Goal: Entertainment & Leisure: Consume media (video, audio)

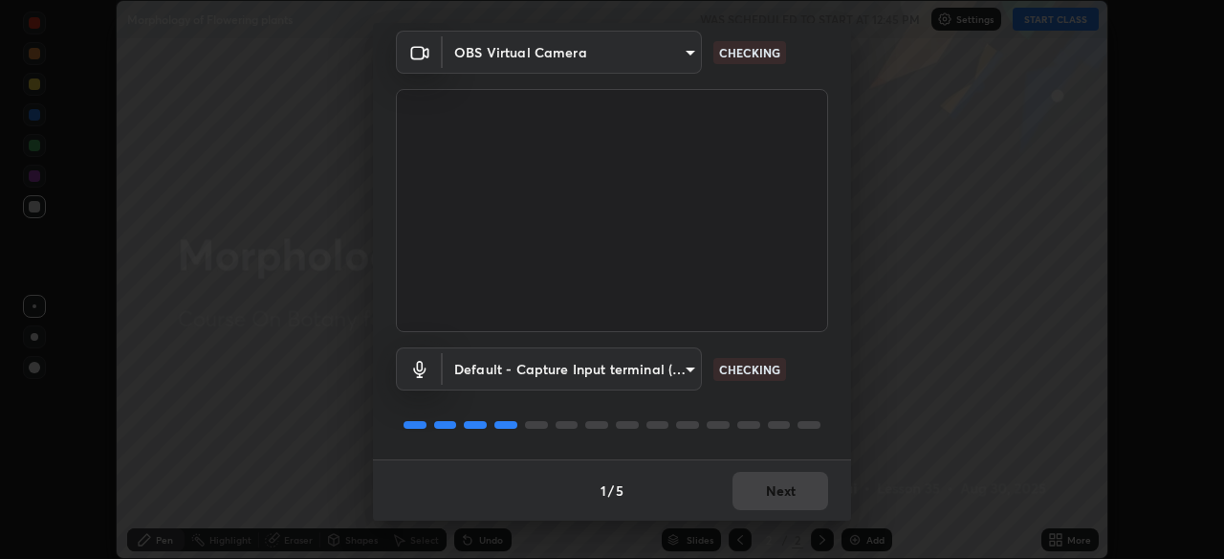
scroll to position [69, 0]
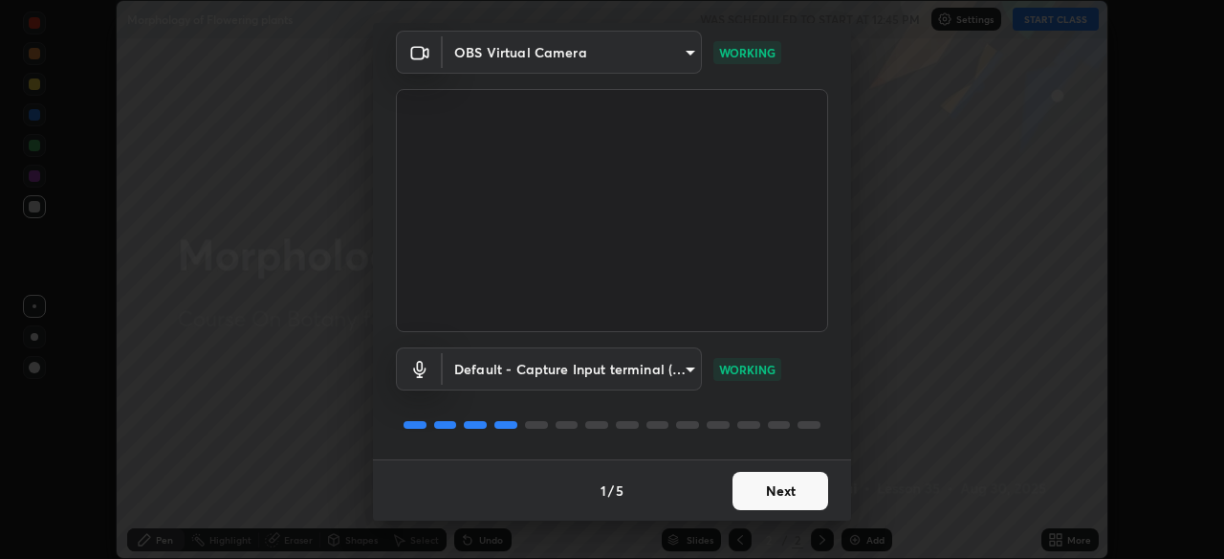
click at [786, 493] on button "Next" at bounding box center [781, 491] width 96 height 38
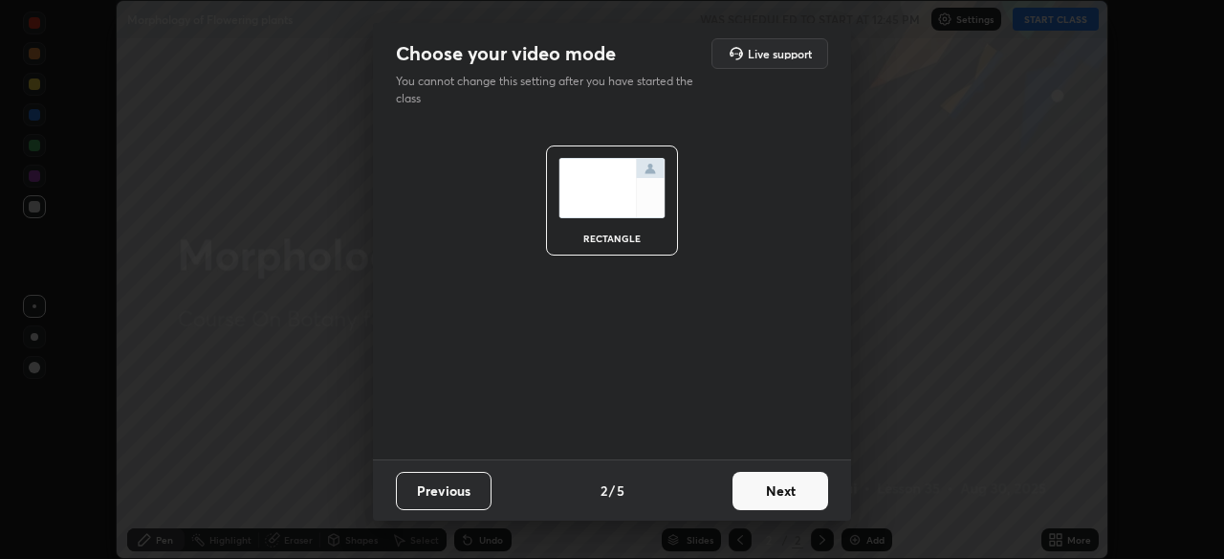
scroll to position [0, 0]
click at [792, 495] on button "Next" at bounding box center [781, 491] width 96 height 38
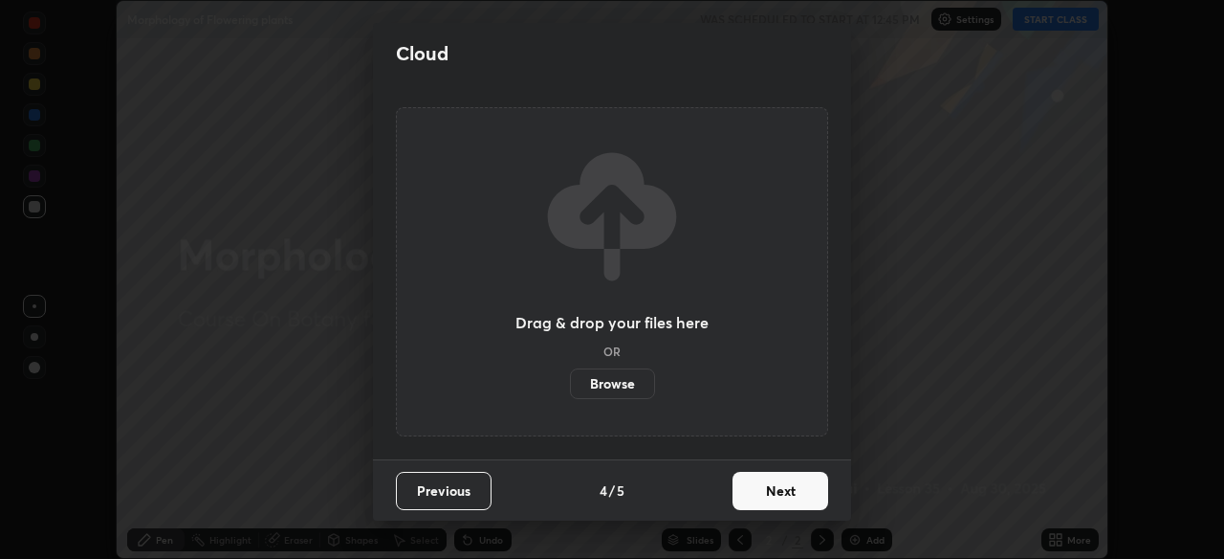
click at [815, 495] on button "Next" at bounding box center [781, 491] width 96 height 38
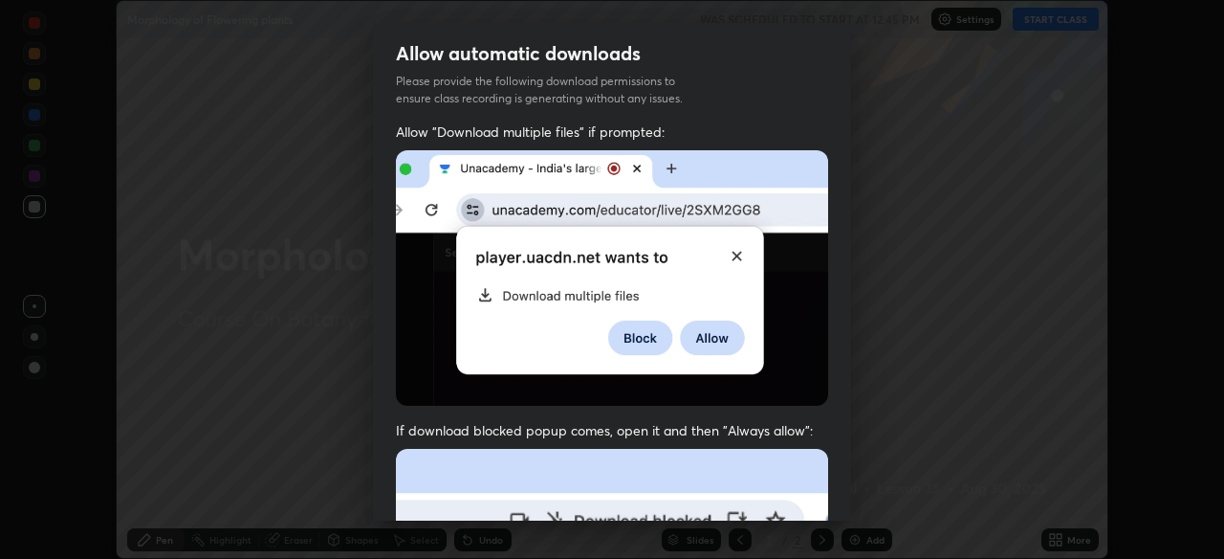
click at [829, 496] on div "Allow "Download multiple files" if prompted: If download blocked popup comes, o…" at bounding box center [612, 524] width 478 height 805
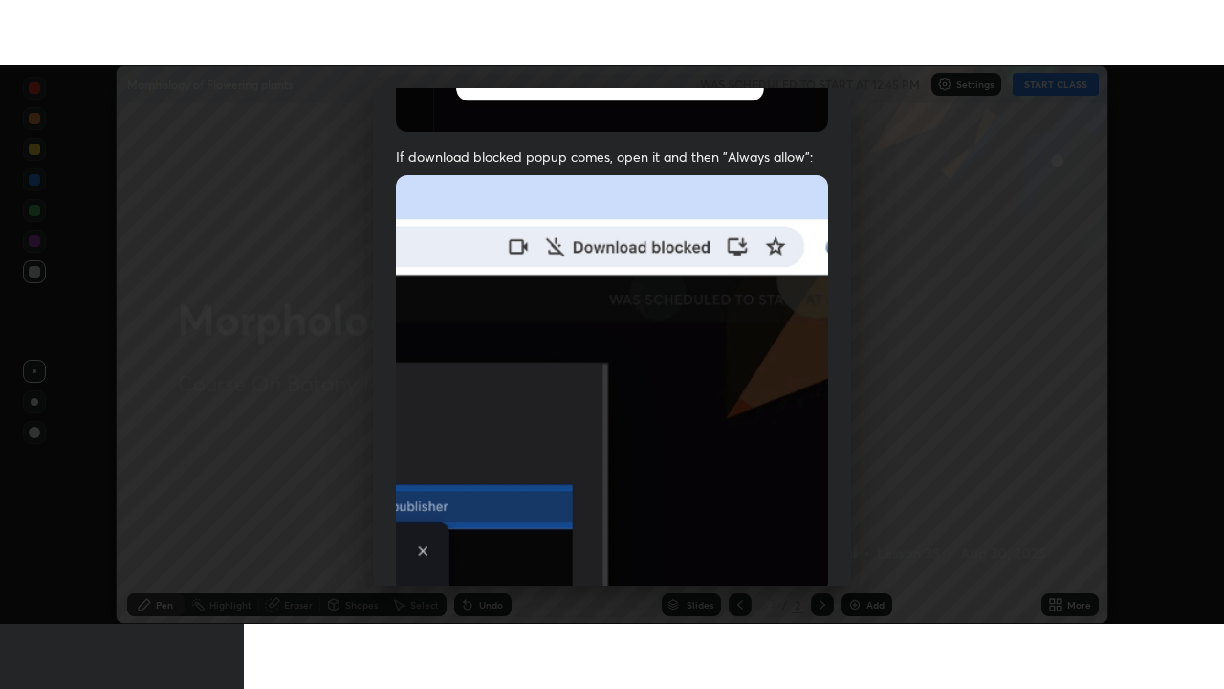
scroll to position [459, 0]
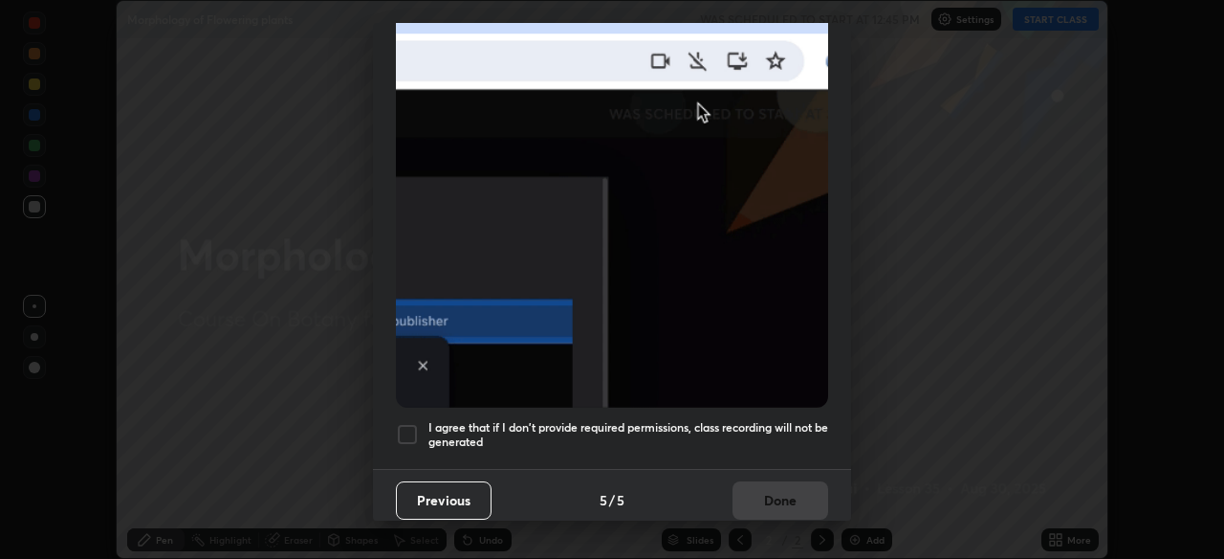
click at [790, 420] on h5 "I agree that if I don't provide required permissions, class recording will not …" at bounding box center [629, 435] width 400 height 30
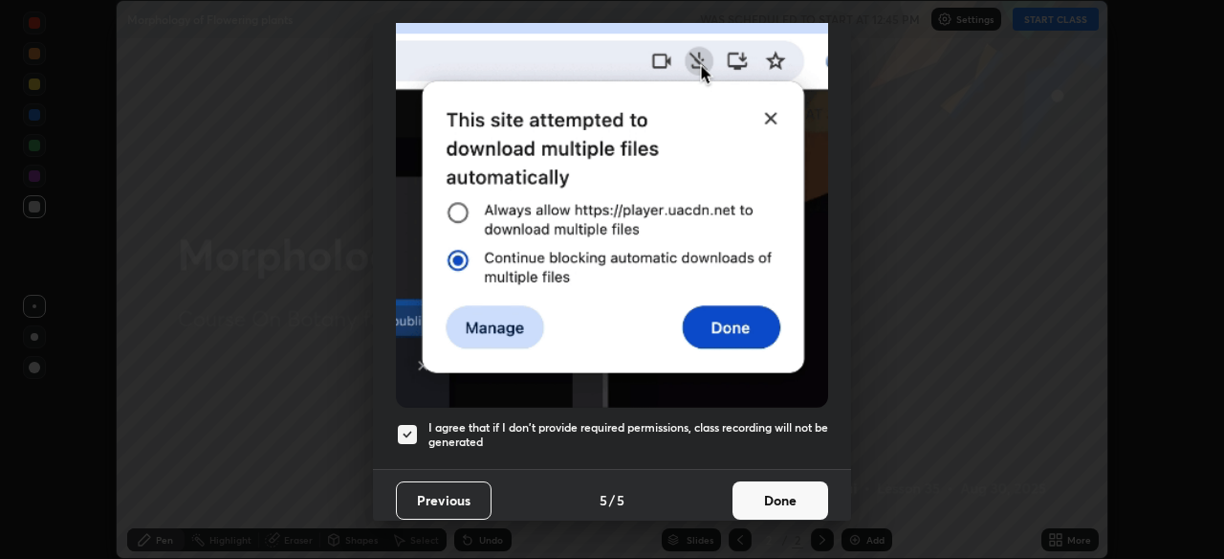
click at [789, 497] on button "Done" at bounding box center [781, 500] width 96 height 38
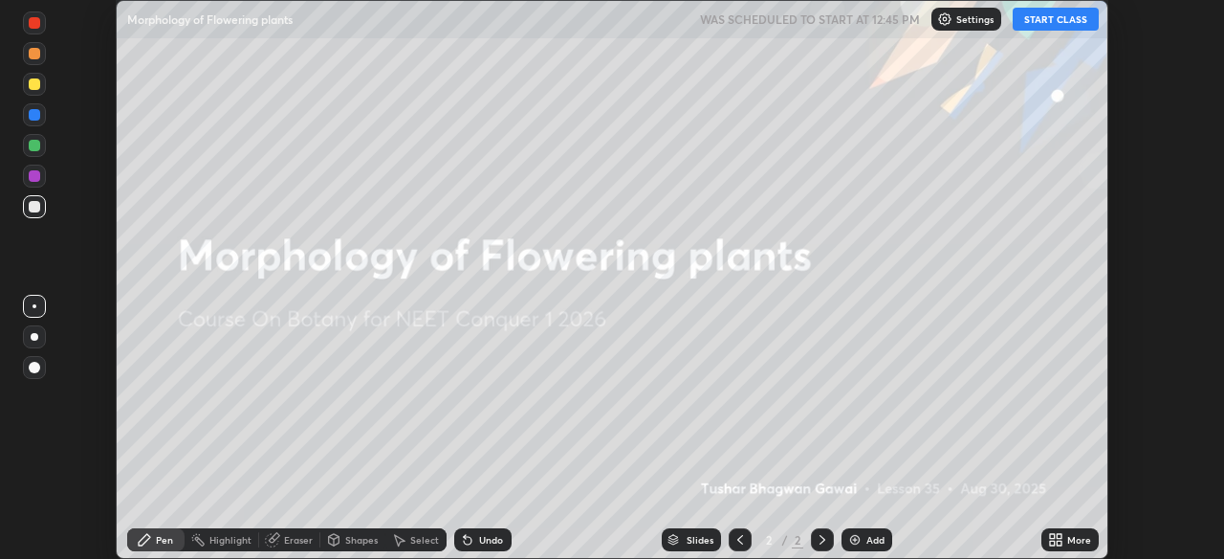
click at [1052, 536] on icon at bounding box center [1052, 536] width 5 height 5
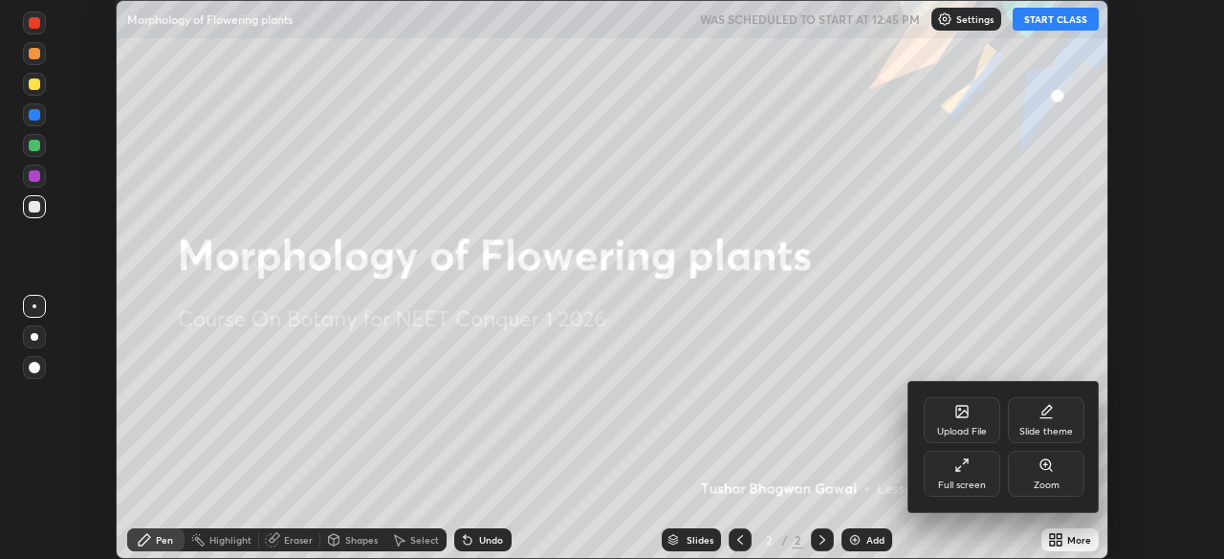
click at [961, 480] on div "Full screen" at bounding box center [962, 485] width 48 height 10
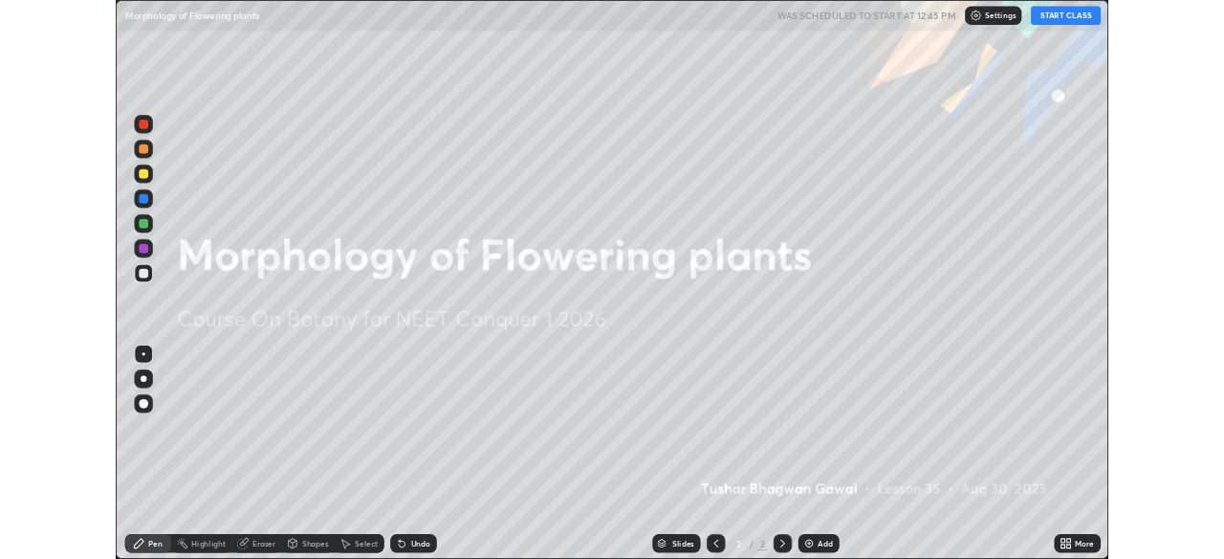
scroll to position [689, 1224]
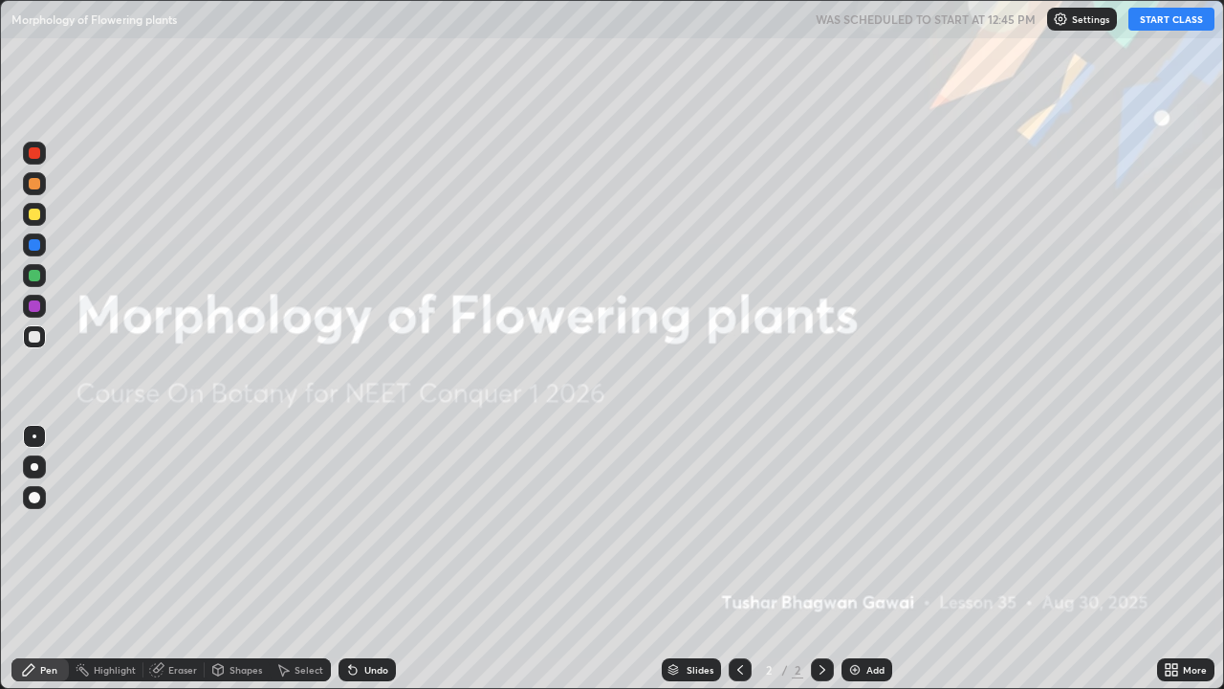
click at [1165, 18] on button "START CLASS" at bounding box center [1172, 19] width 86 height 23
click at [856, 558] on img at bounding box center [855, 669] width 15 height 15
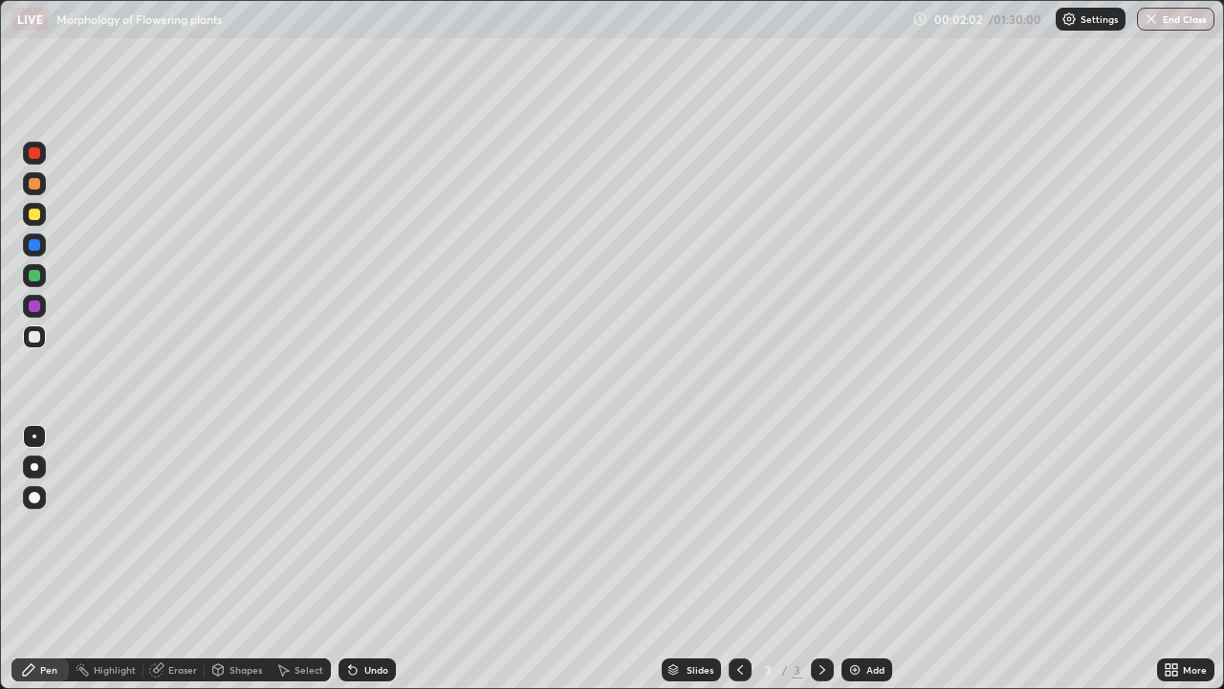
click at [359, 558] on div "Undo" at bounding box center [367, 669] width 57 height 23
click at [365, 558] on div "Undo" at bounding box center [376, 670] width 24 height 10
click at [372, 558] on div "Undo" at bounding box center [376, 670] width 24 height 10
click at [848, 558] on img at bounding box center [855, 669] width 15 height 15
click at [35, 212] on div at bounding box center [34, 214] width 11 height 11
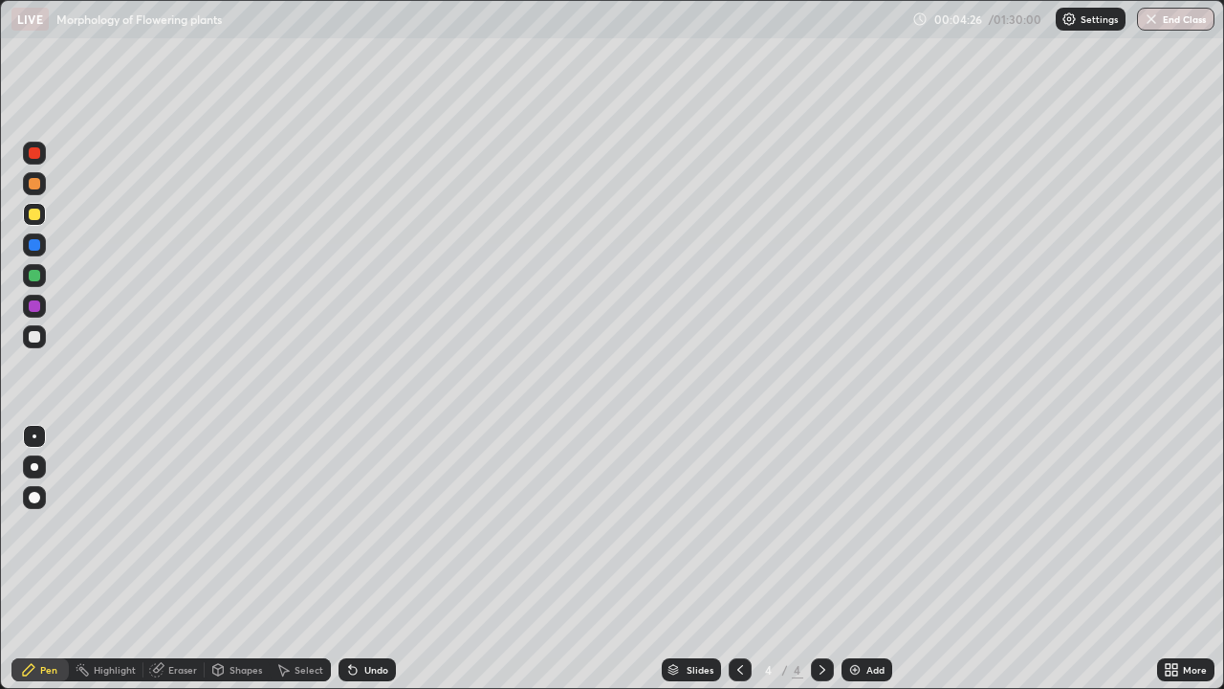
click at [178, 558] on div "Eraser" at bounding box center [182, 670] width 29 height 10
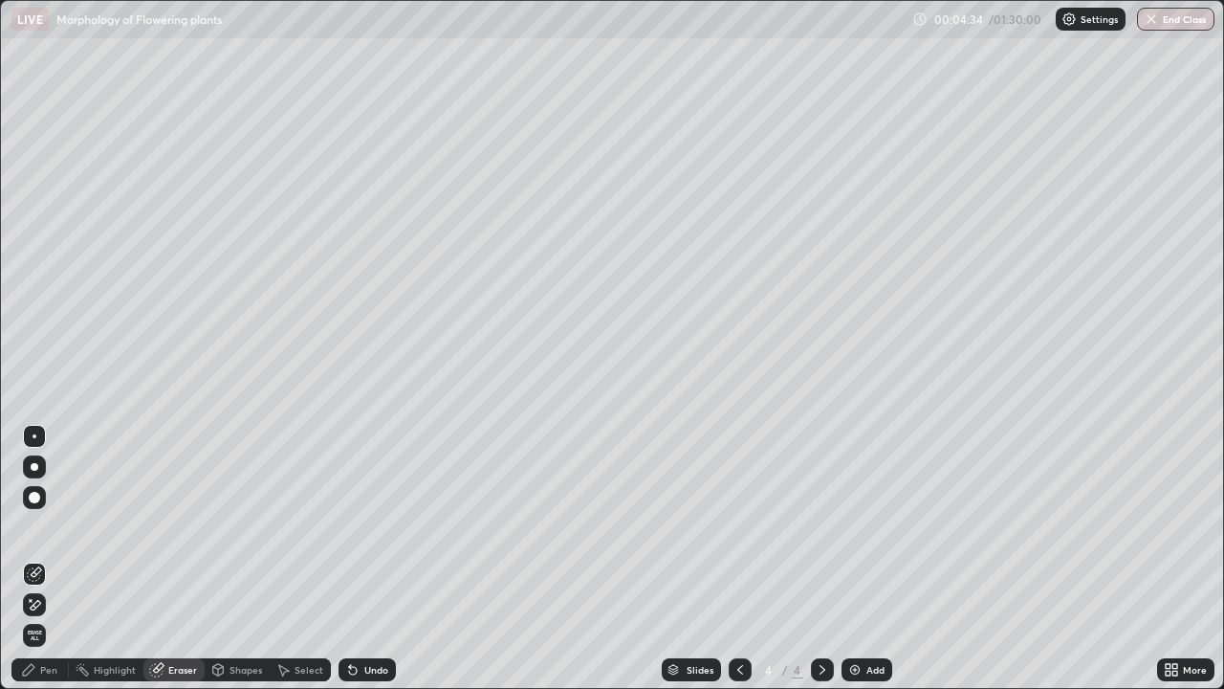
click at [50, 558] on div "Pen" at bounding box center [48, 670] width 17 height 10
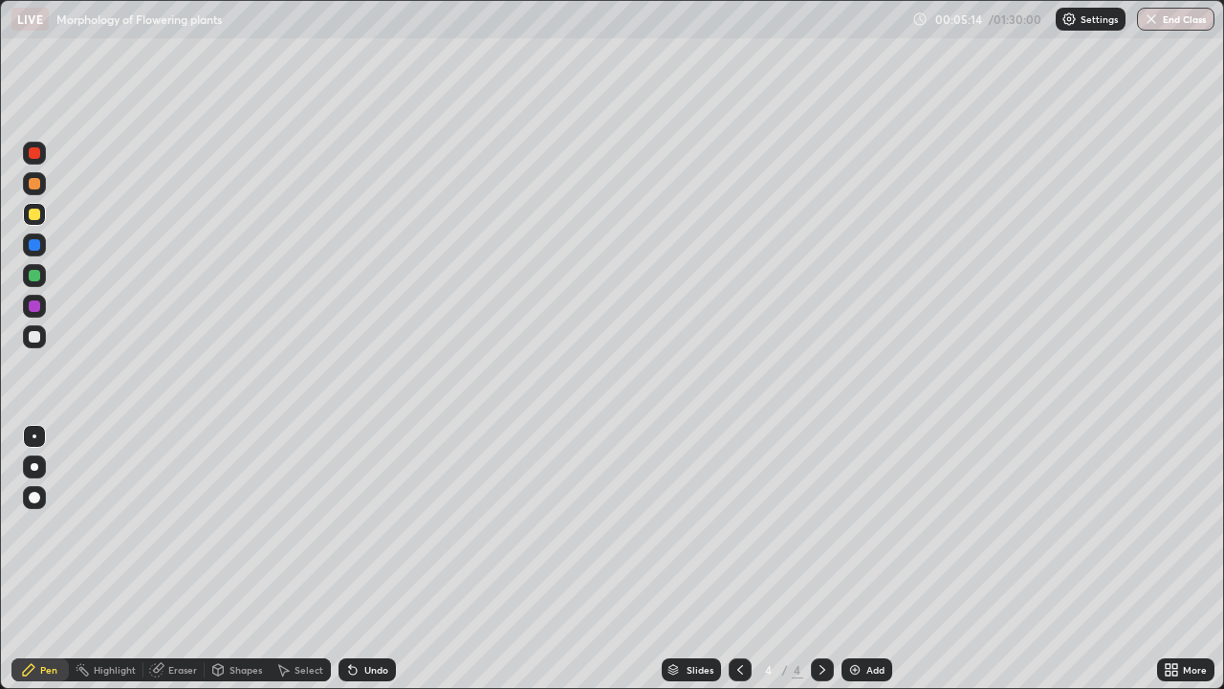
click at [857, 558] on img at bounding box center [855, 669] width 15 height 15
click at [35, 342] on div at bounding box center [34, 336] width 11 height 11
click at [375, 558] on div "Undo" at bounding box center [376, 670] width 24 height 10
click at [39, 268] on div at bounding box center [34, 275] width 23 height 23
click at [39, 331] on div at bounding box center [34, 336] width 23 height 23
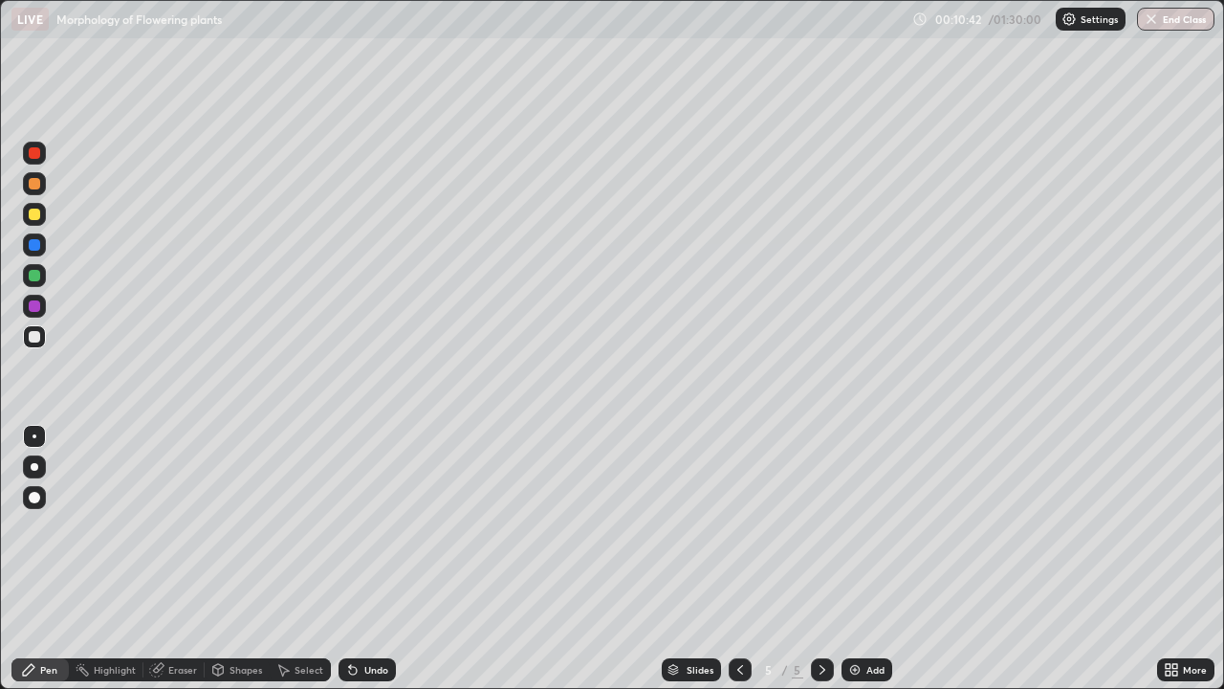
click at [44, 340] on div at bounding box center [34, 336] width 23 height 23
click at [820, 558] on icon at bounding box center [822, 669] width 15 height 15
click at [849, 558] on img at bounding box center [855, 669] width 15 height 15
click at [739, 558] on icon at bounding box center [740, 669] width 15 height 15
click at [39, 221] on div at bounding box center [34, 214] width 23 height 23
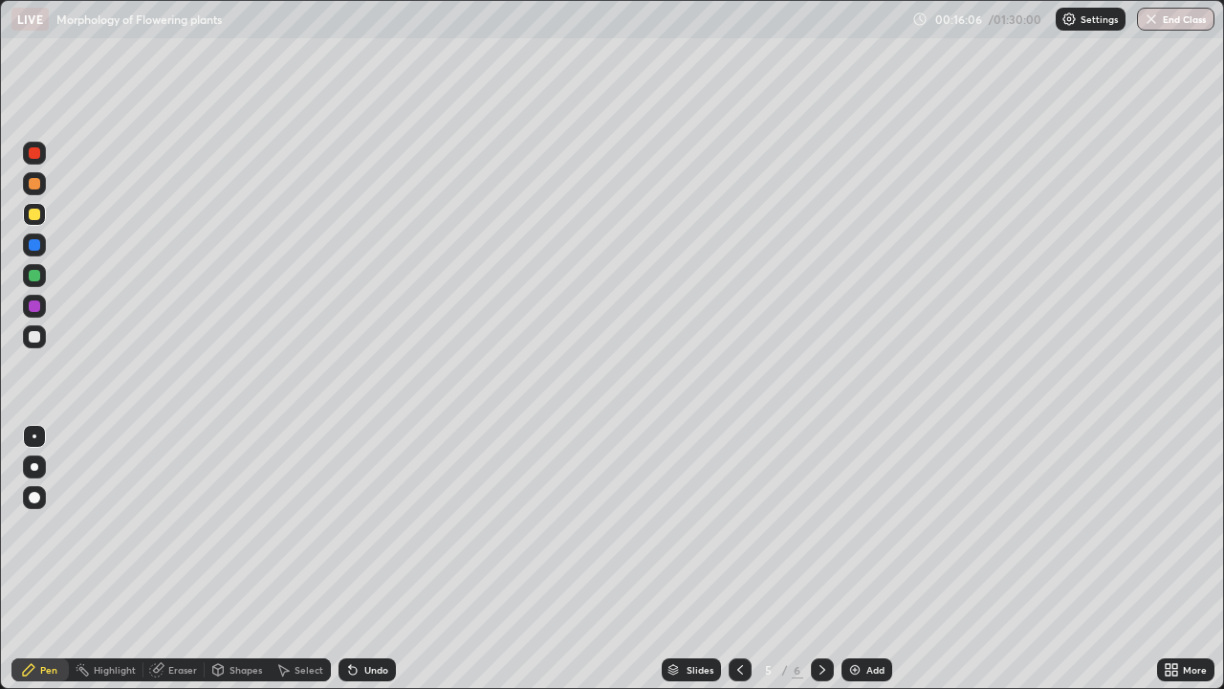
click at [185, 558] on div "Eraser" at bounding box center [173, 669] width 61 height 23
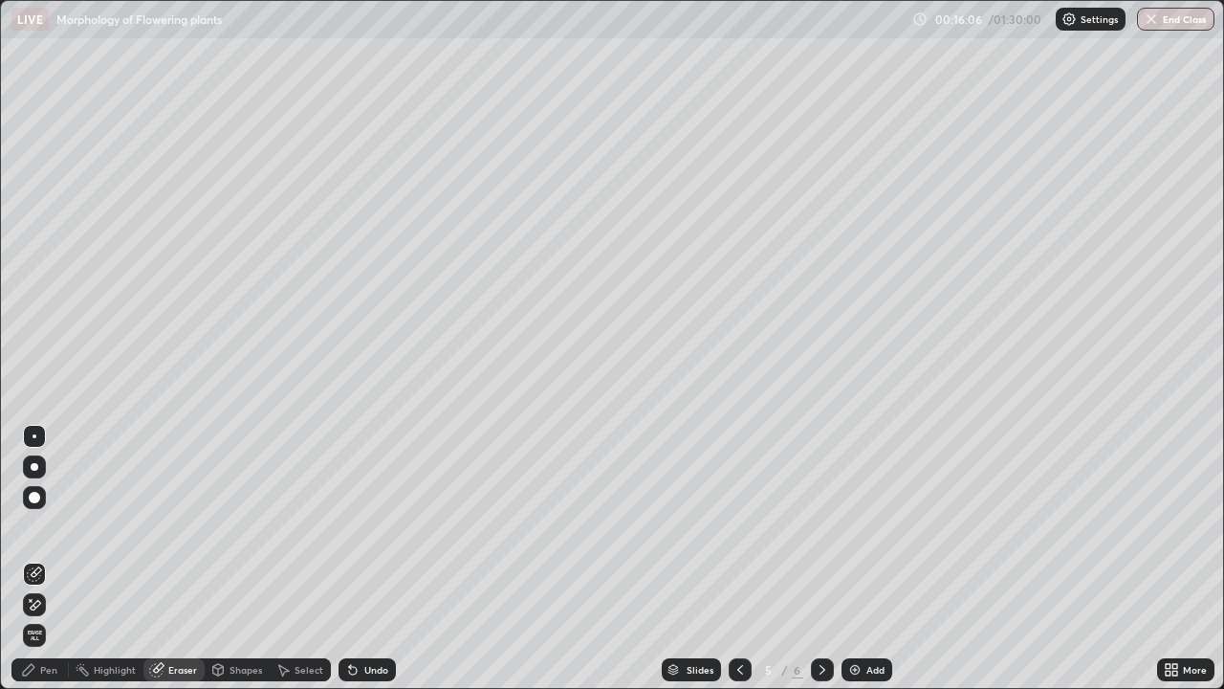
click at [188, 558] on div "Eraser" at bounding box center [173, 669] width 61 height 23
click at [38, 558] on div "Pen" at bounding box center [39, 669] width 57 height 23
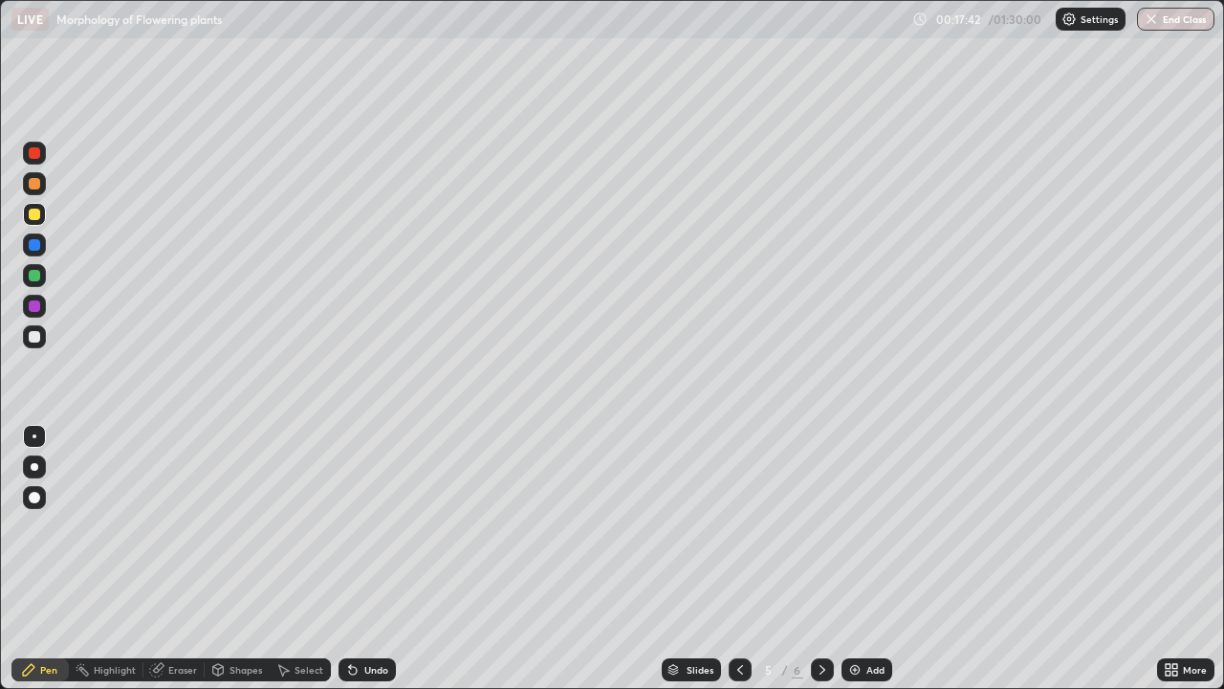
click at [821, 558] on icon at bounding box center [822, 669] width 15 height 15
click at [737, 558] on icon at bounding box center [740, 669] width 15 height 15
click at [740, 558] on icon at bounding box center [740, 669] width 15 height 15
click at [164, 558] on div "Eraser" at bounding box center [173, 669] width 61 height 23
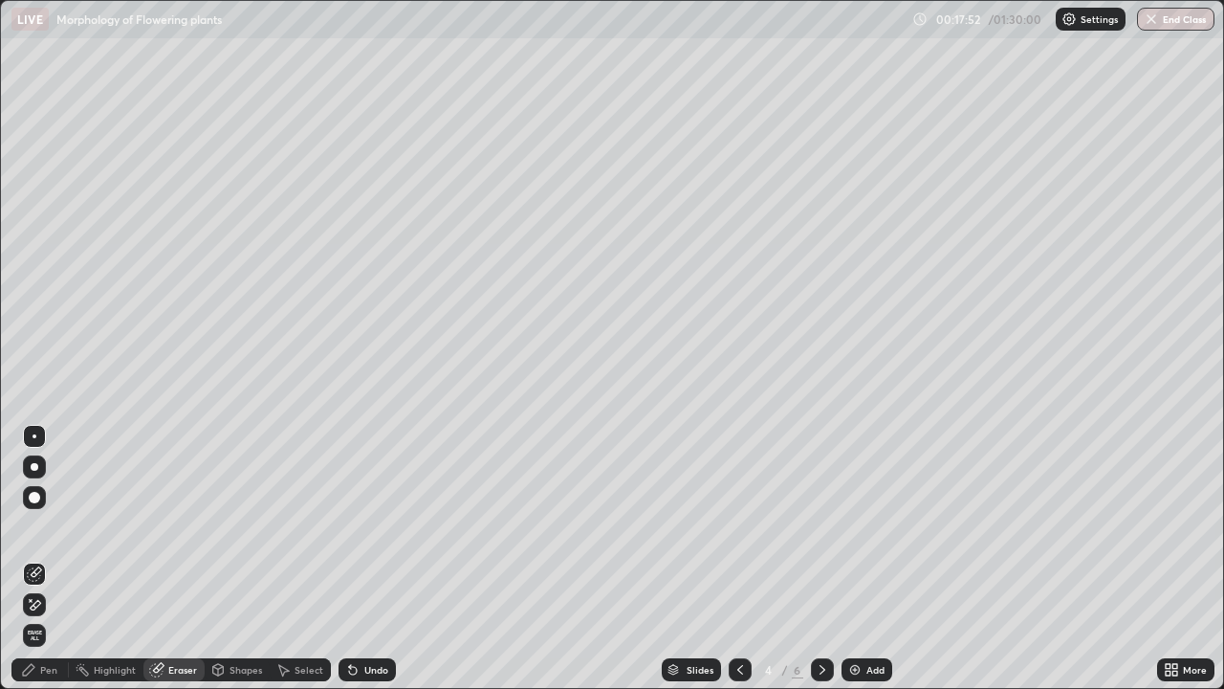
click at [55, 558] on div "Pen" at bounding box center [48, 670] width 17 height 10
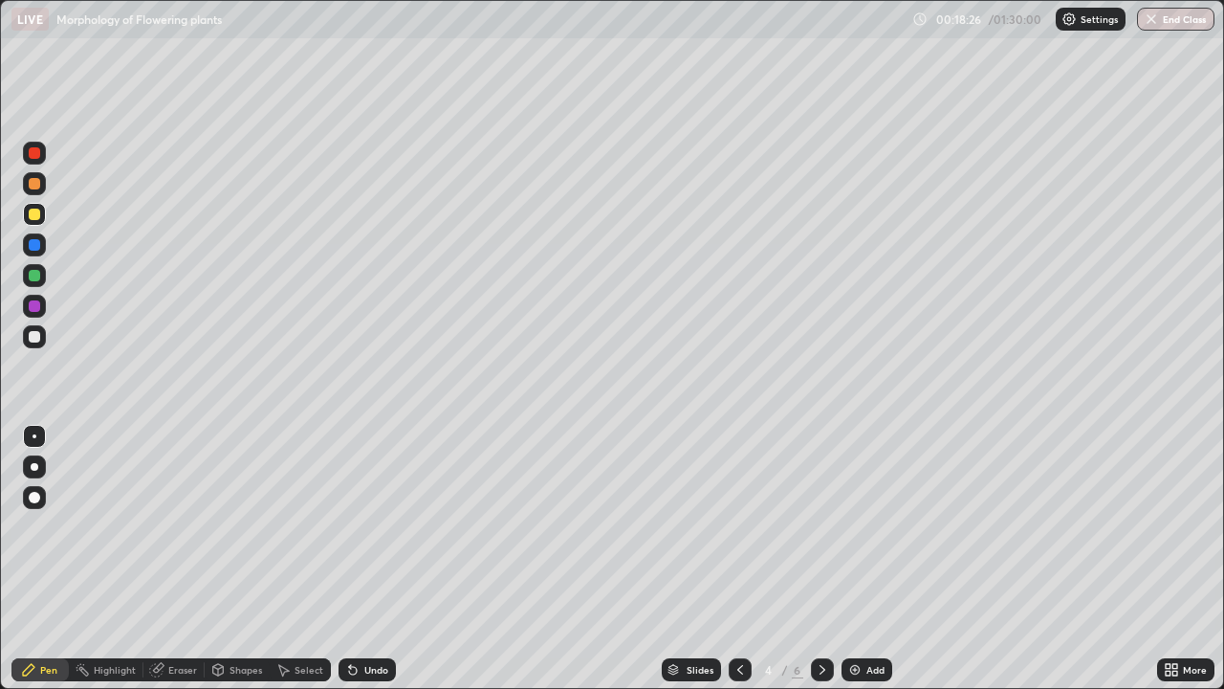
click at [34, 338] on div at bounding box center [34, 336] width 11 height 11
click at [849, 558] on img at bounding box center [855, 669] width 15 height 15
click at [36, 333] on div at bounding box center [34, 336] width 11 height 11
click at [35, 214] on div at bounding box center [34, 214] width 11 height 11
click at [41, 276] on div at bounding box center [34, 275] width 23 height 23
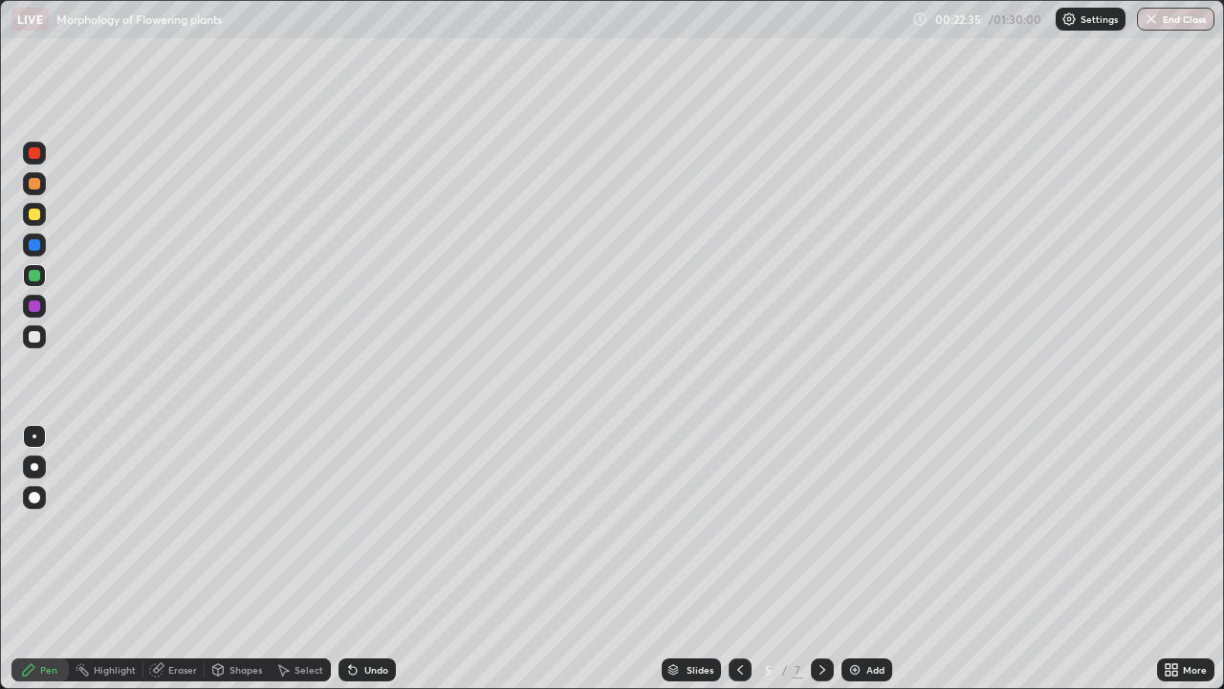
click at [37, 336] on div at bounding box center [34, 336] width 11 height 11
click at [852, 558] on img at bounding box center [855, 669] width 15 height 15
click at [39, 275] on div at bounding box center [34, 275] width 11 height 11
click at [36, 215] on div at bounding box center [34, 214] width 11 height 11
click at [853, 558] on img at bounding box center [855, 669] width 15 height 15
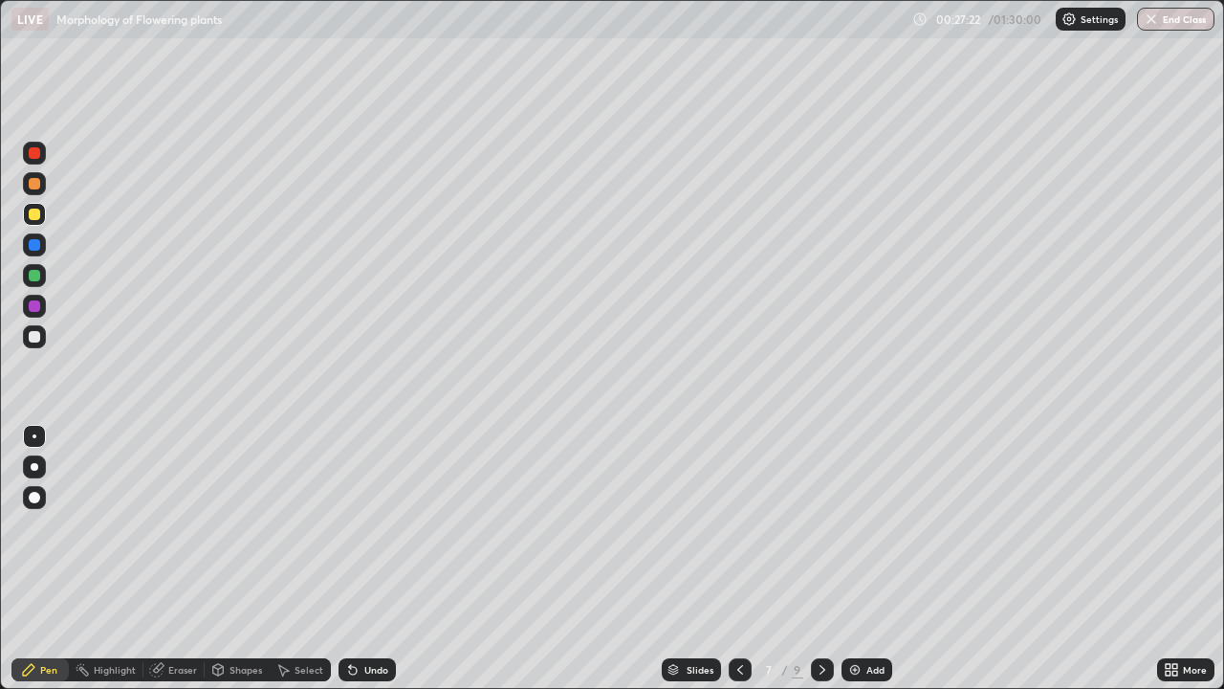
click at [39, 338] on div at bounding box center [34, 336] width 11 height 11
click at [42, 273] on div at bounding box center [34, 275] width 23 height 23
click at [369, 558] on div "Undo" at bounding box center [376, 670] width 24 height 10
click at [42, 308] on div at bounding box center [34, 306] width 23 height 23
click at [41, 276] on div at bounding box center [34, 275] width 23 height 23
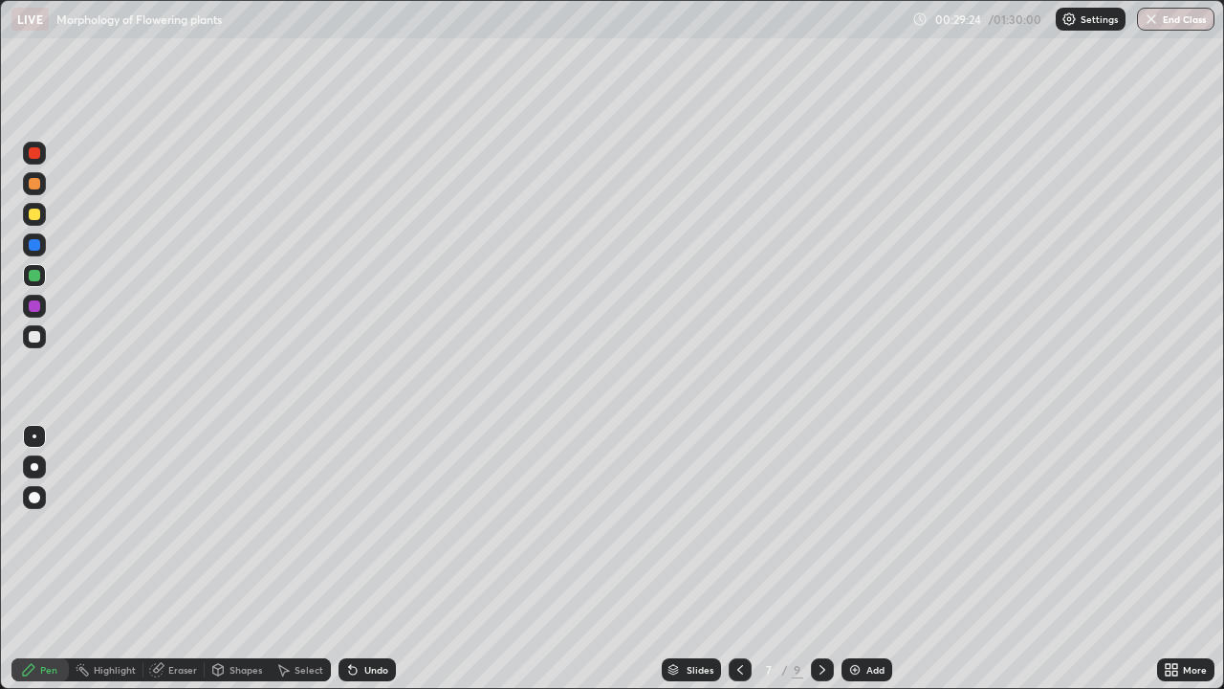
click at [38, 494] on div at bounding box center [34, 497] width 11 height 11
click at [42, 340] on div at bounding box center [34, 336] width 23 height 23
click at [747, 558] on div at bounding box center [740, 669] width 23 height 23
click at [830, 558] on div at bounding box center [822, 670] width 23 height 38
click at [855, 558] on img at bounding box center [855, 669] width 15 height 15
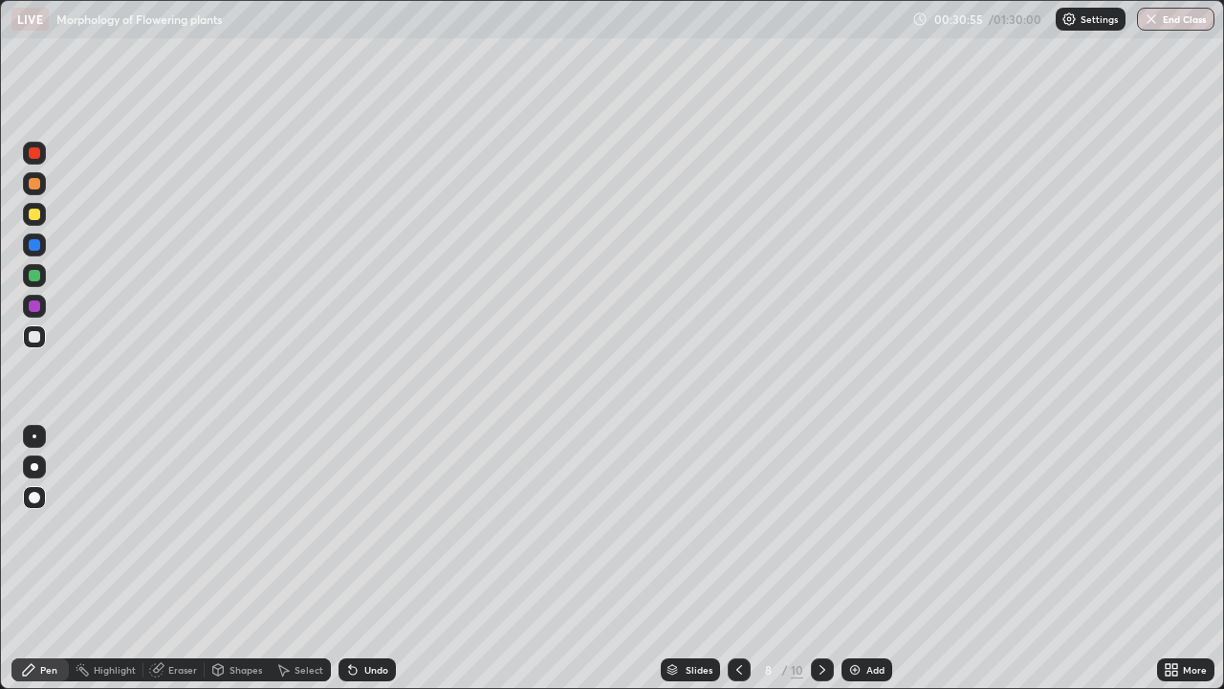
click at [34, 436] on div at bounding box center [35, 436] width 4 height 4
click at [851, 558] on div "Add" at bounding box center [867, 669] width 51 height 23
click at [849, 558] on img at bounding box center [855, 669] width 15 height 15
click at [739, 558] on icon at bounding box center [740, 669] width 15 height 15
click at [849, 558] on img at bounding box center [855, 669] width 15 height 15
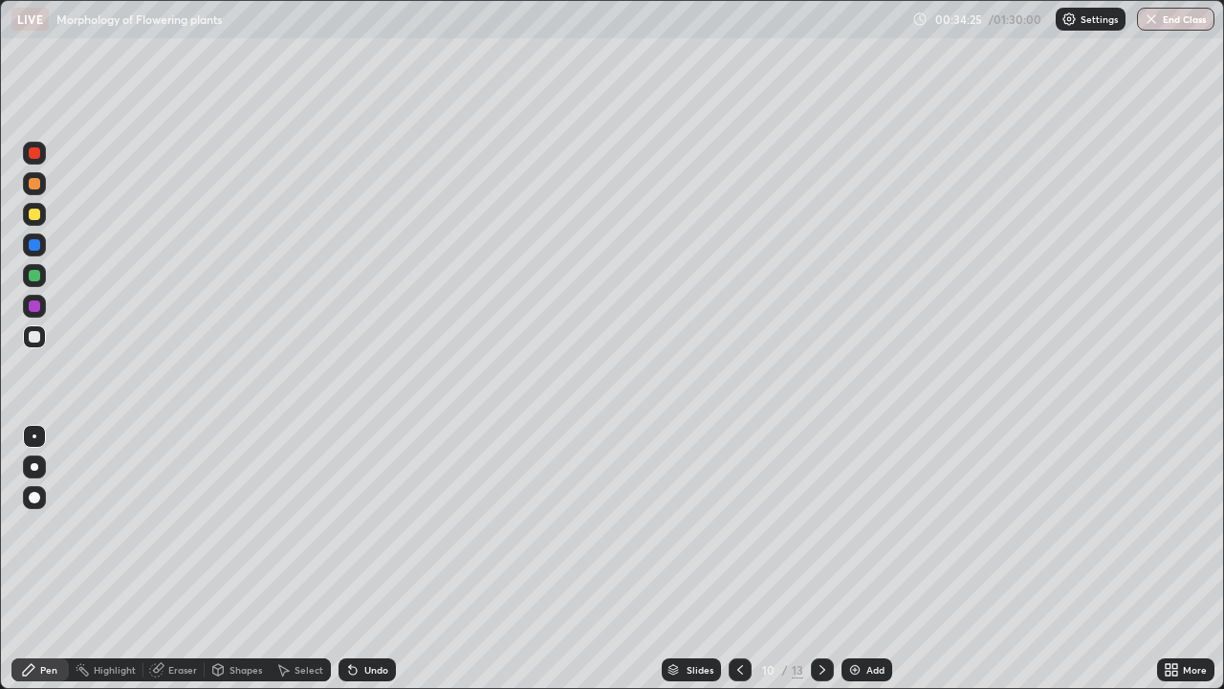
click at [739, 558] on icon at bounding box center [740, 669] width 15 height 15
click at [819, 558] on icon at bounding box center [822, 669] width 15 height 15
click at [35, 212] on div at bounding box center [34, 214] width 11 height 11
click at [359, 558] on div "Undo" at bounding box center [367, 669] width 57 height 23
click at [364, 558] on div "Undo" at bounding box center [376, 670] width 24 height 10
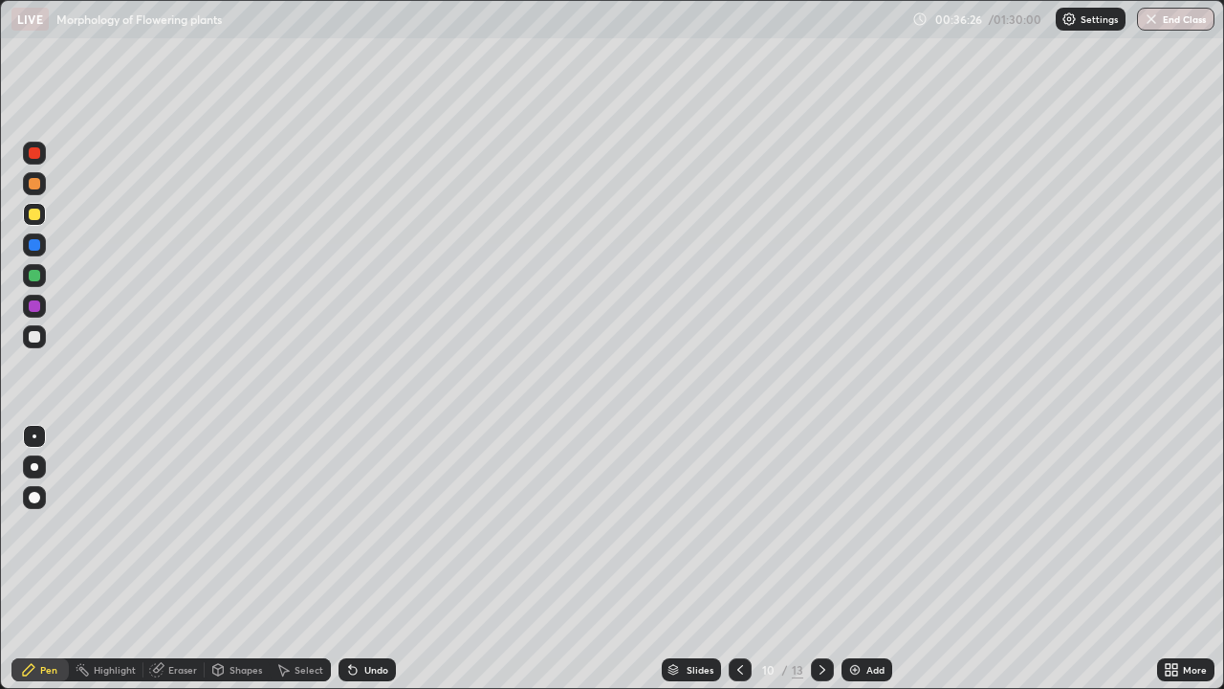
click at [364, 558] on div "Undo" at bounding box center [367, 669] width 57 height 23
click at [43, 336] on div at bounding box center [34, 336] width 23 height 23
click at [358, 558] on icon at bounding box center [352, 669] width 15 height 15
click at [366, 558] on div "Undo" at bounding box center [376, 670] width 24 height 10
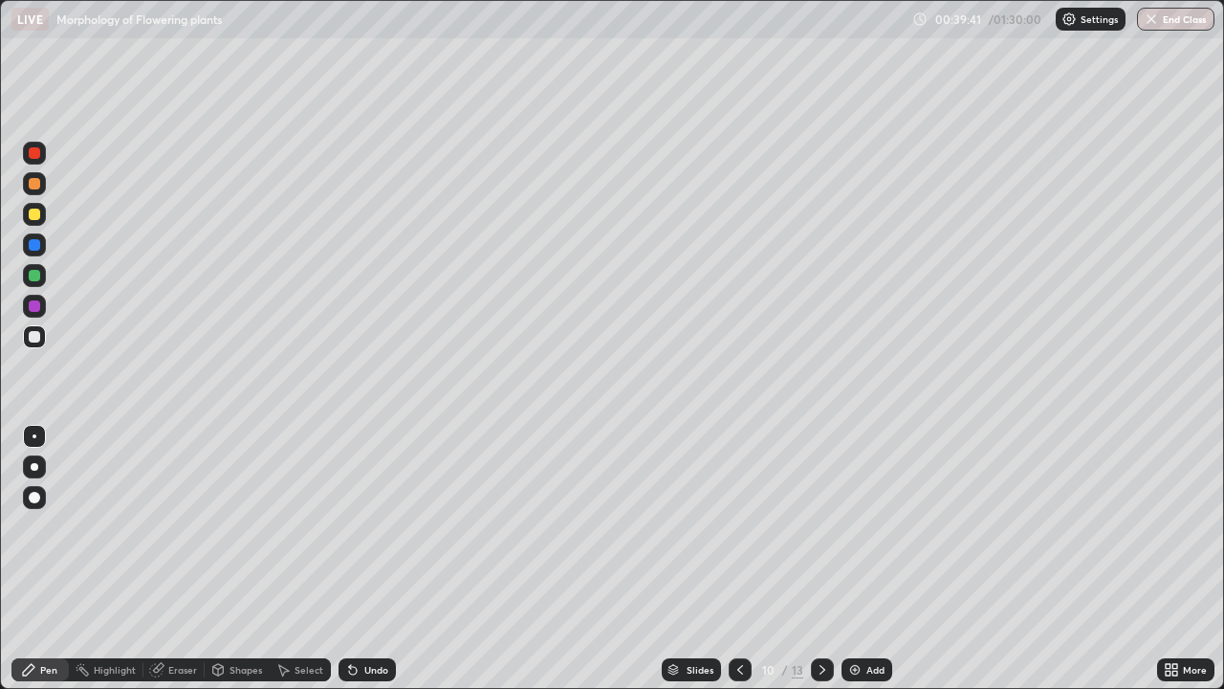
click at [857, 558] on img at bounding box center [855, 669] width 15 height 15
click at [365, 558] on div "Undo" at bounding box center [367, 669] width 57 height 23
click at [364, 558] on div "Undo" at bounding box center [376, 670] width 24 height 10
click at [359, 558] on div "Undo" at bounding box center [367, 669] width 57 height 23
click at [365, 558] on div "Undo" at bounding box center [376, 670] width 24 height 10
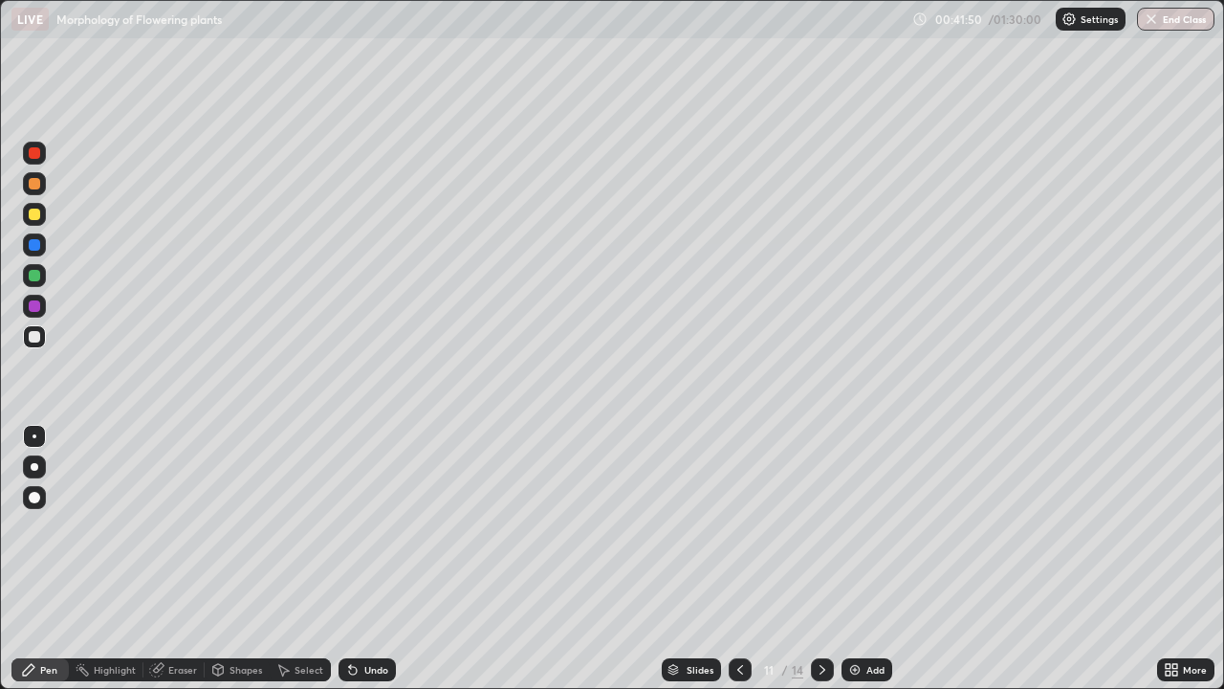
click at [853, 558] on img at bounding box center [855, 669] width 15 height 15
click at [35, 276] on div at bounding box center [34, 275] width 11 height 11
click at [38, 241] on div at bounding box center [34, 244] width 11 height 11
click at [738, 558] on icon at bounding box center [740, 669] width 15 height 15
click at [739, 558] on icon at bounding box center [740, 669] width 15 height 15
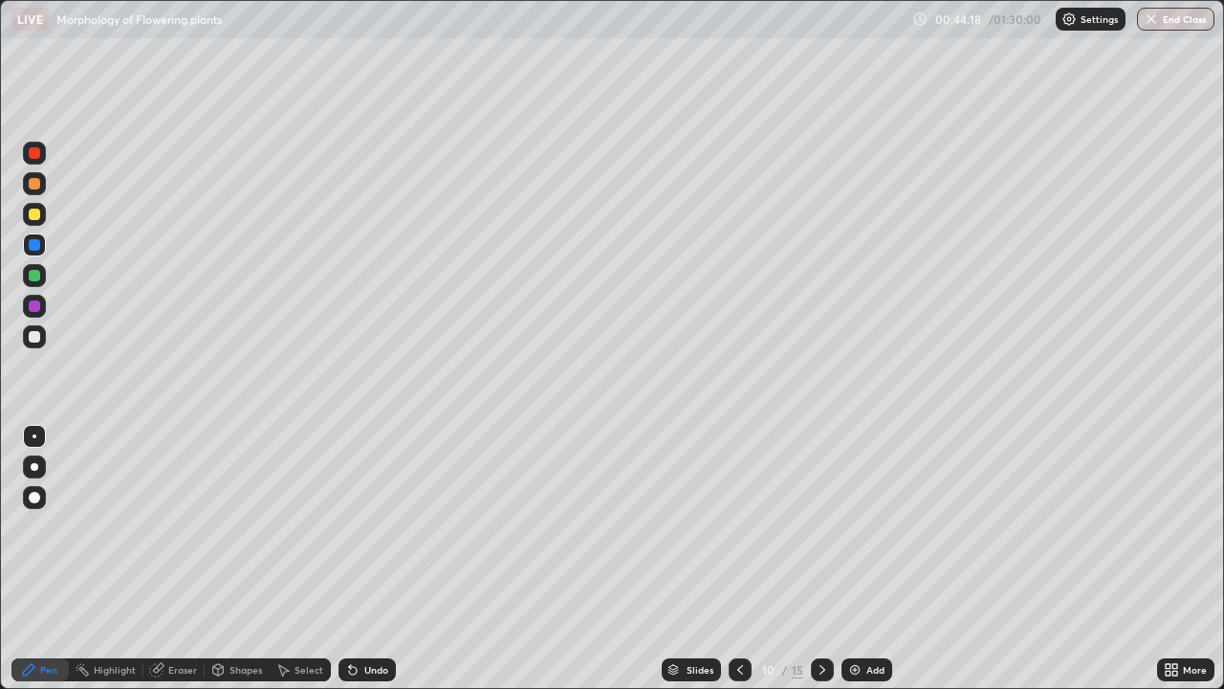
click at [739, 558] on icon at bounding box center [740, 669] width 15 height 15
click at [828, 558] on div at bounding box center [822, 669] width 23 height 23
click at [739, 558] on icon at bounding box center [740, 669] width 15 height 15
click at [853, 558] on img at bounding box center [855, 669] width 15 height 15
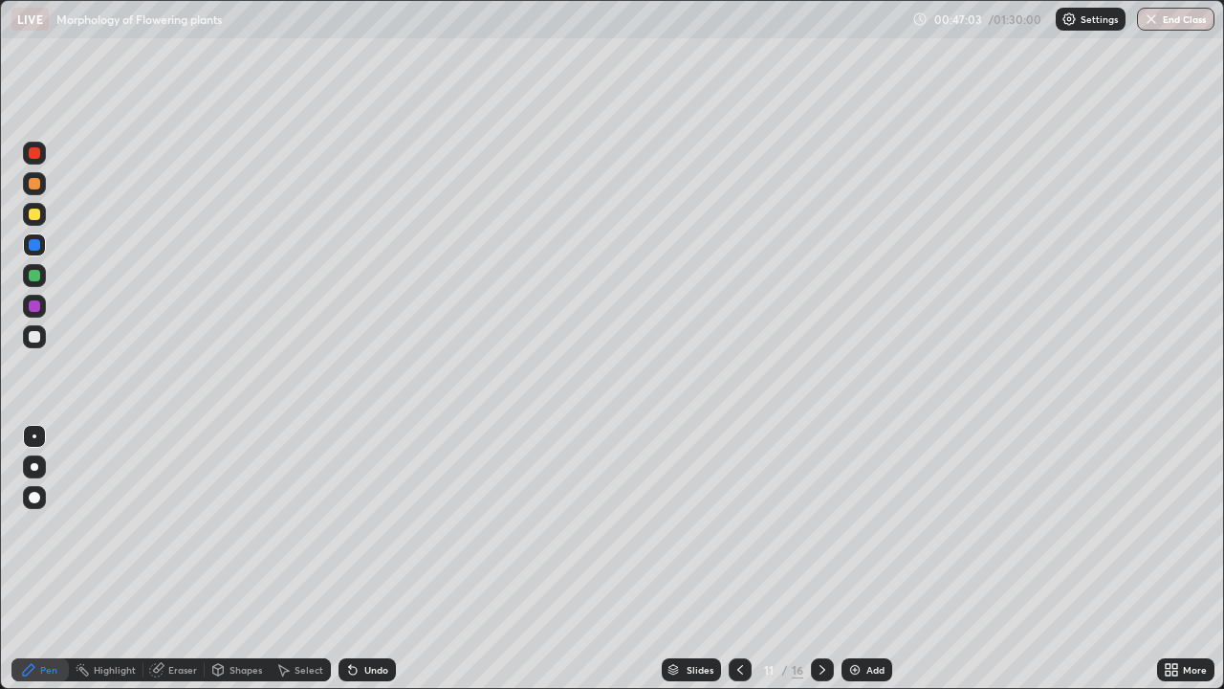
click at [35, 336] on div at bounding box center [34, 336] width 11 height 11
click at [1175, 558] on icon at bounding box center [1175, 666] width 5 height 5
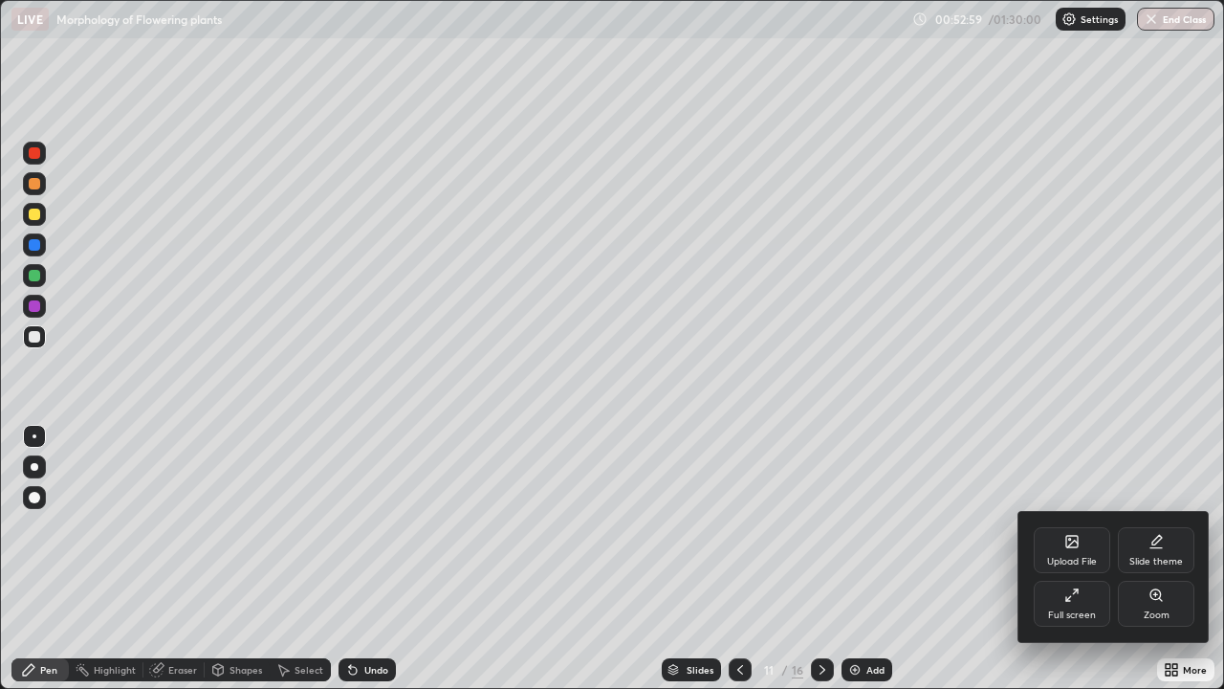
click at [1100, 558] on div "Full screen" at bounding box center [1072, 604] width 77 height 46
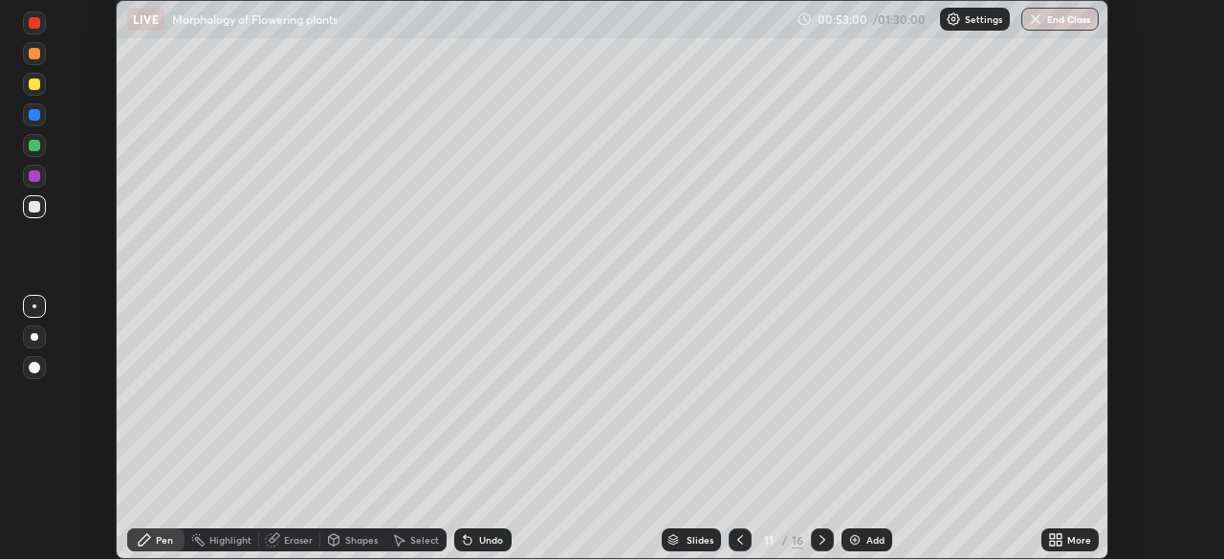
scroll to position [95104, 94439]
click at [1083, 8] on button "End Class" at bounding box center [1060, 19] width 77 height 23
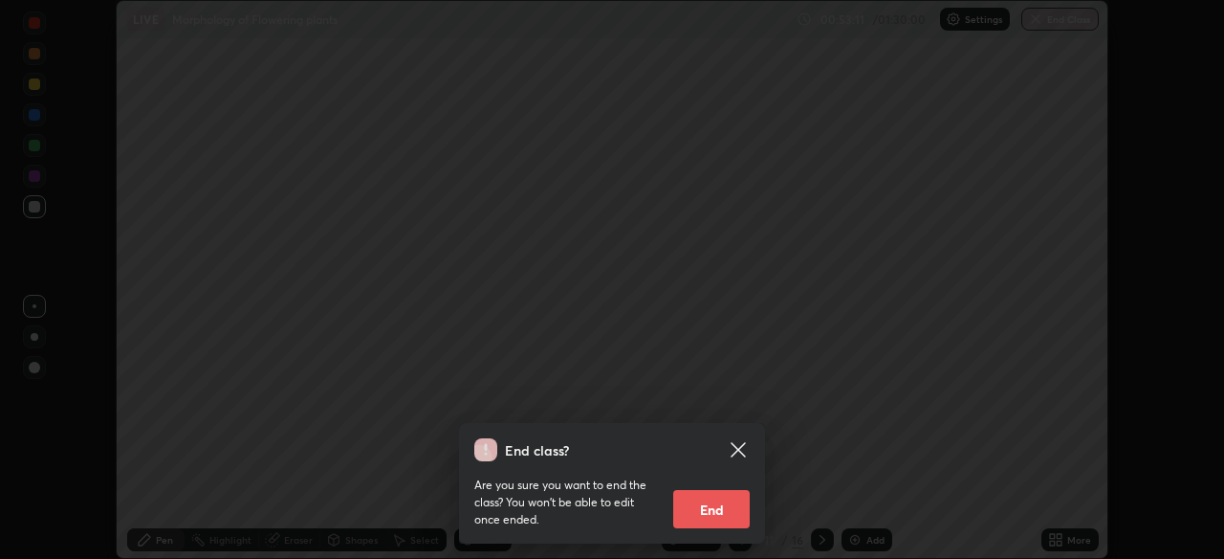
click at [735, 509] on button "End" at bounding box center [711, 509] width 77 height 38
